Goal: Information Seeking & Learning: Learn about a topic

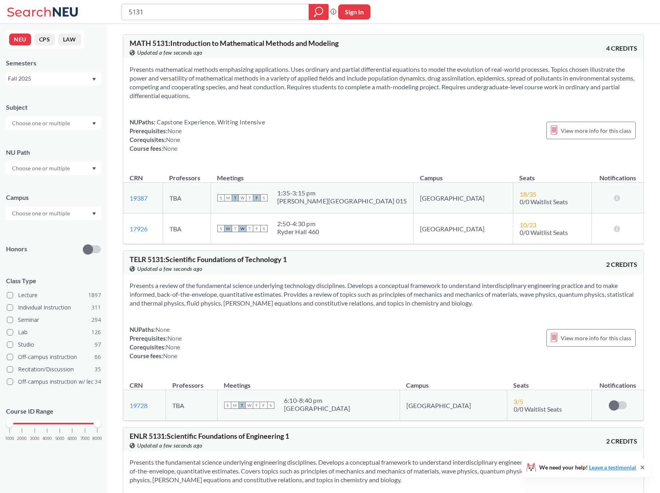
click at [158, 15] on input "5131" at bounding box center [215, 12] width 175 height 14
drag, startPoint x: 150, startPoint y: 10, endPoint x: 110, endPoint y: 10, distance: 39.5
click at [111, 10] on div "5131 Phrase search guarantees the exact search appears in the results. Ex. If y…" at bounding box center [330, 12] width 660 height 24
paste input "232"
type input "5232"
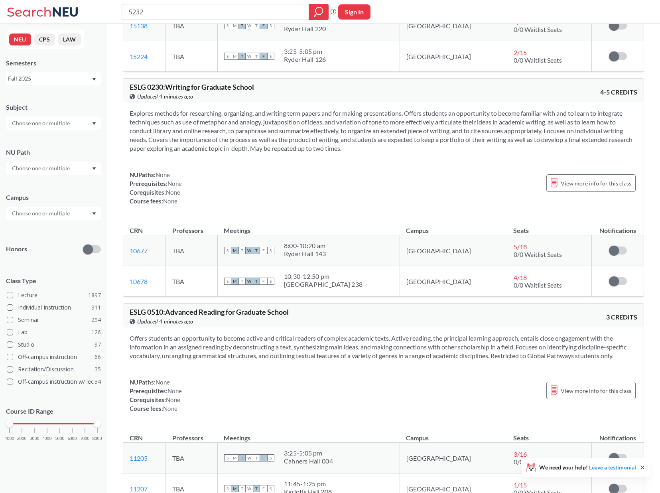
scroll to position [1318, 0]
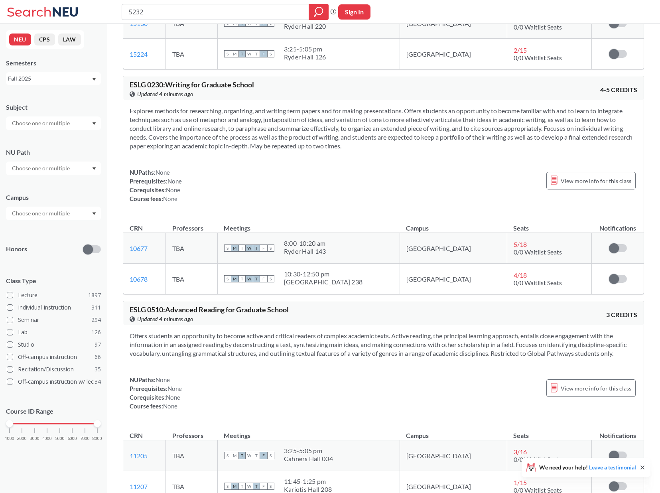
click at [131, 12] on input "5232" at bounding box center [215, 12] width 175 height 14
type input "MATH 5232"
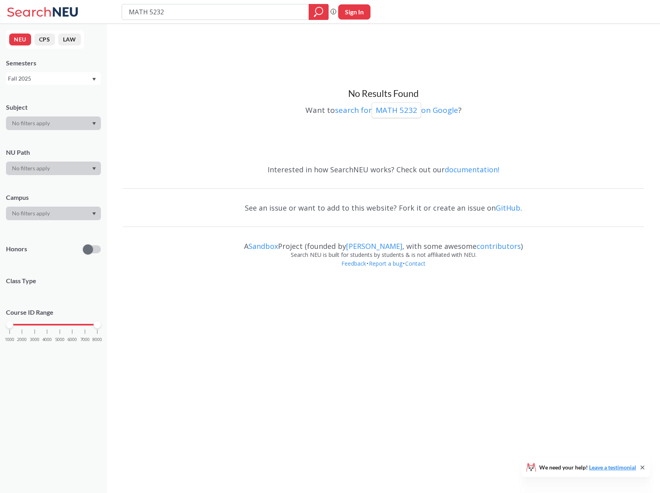
drag, startPoint x: 191, startPoint y: 14, endPoint x: 107, endPoint y: 14, distance: 83.7
click at [108, 14] on div "MATH 5232 Phrase search guarantees the exact search appears in the results. Ex.…" at bounding box center [330, 12] width 660 height 24
paste input "Quantum Computation"
type input "Quantum Computation"
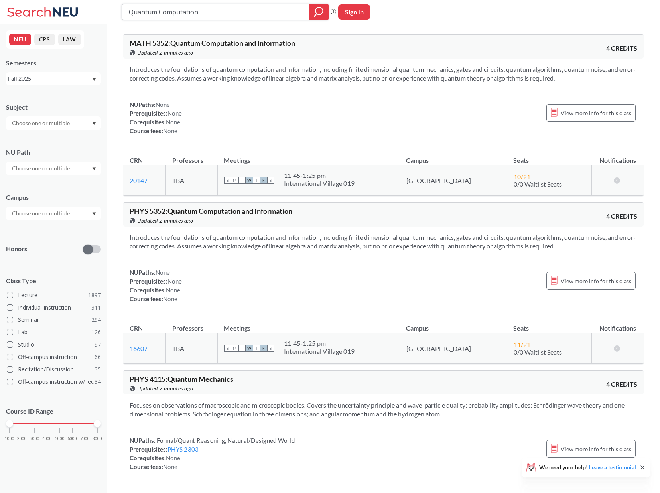
drag, startPoint x: 213, startPoint y: 11, endPoint x: 118, endPoint y: 2, distance: 95.7
click at [118, 2] on div "Quantum Computation Phrase search guarantees the exact search appears in the re…" at bounding box center [330, 12] width 660 height 24
paste input "7342"
type input "7342"
click at [73, 84] on div "Fall 2025" at bounding box center [53, 78] width 95 height 13
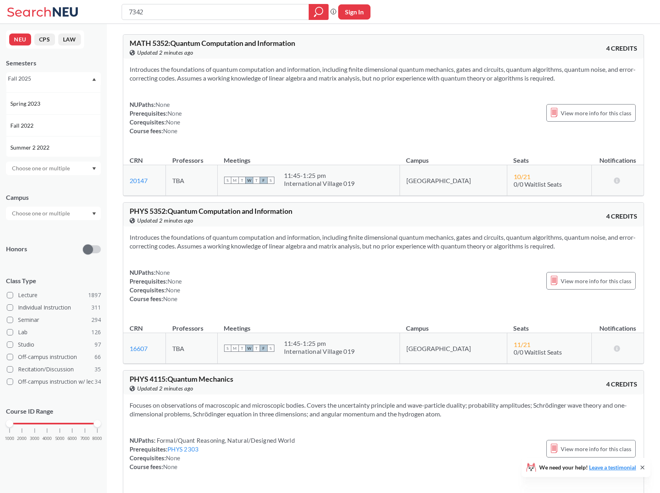
scroll to position [306, 0]
click at [67, 94] on div "Spring 2023" at bounding box center [55, 96] width 90 height 9
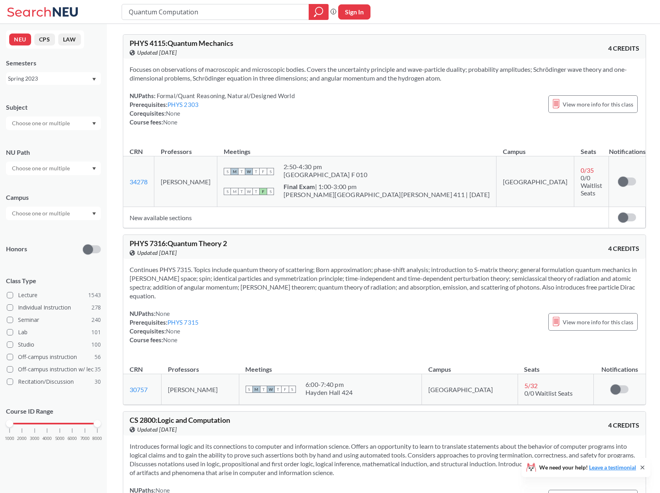
drag, startPoint x: 228, startPoint y: 12, endPoint x: 114, endPoint y: -8, distance: 115.7
click at [114, 0] on html "Quantum Computation Phrase search guarantees the exact search appears in the re…" at bounding box center [330, 246] width 660 height 493
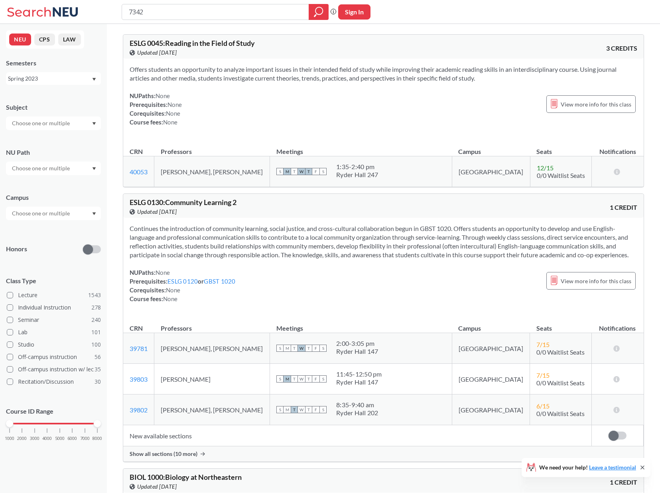
type input "7342"
click at [322, 14] on icon "magnifying glass" at bounding box center [319, 11] width 10 height 11
